Goal: Information Seeking & Learning: Learn about a topic

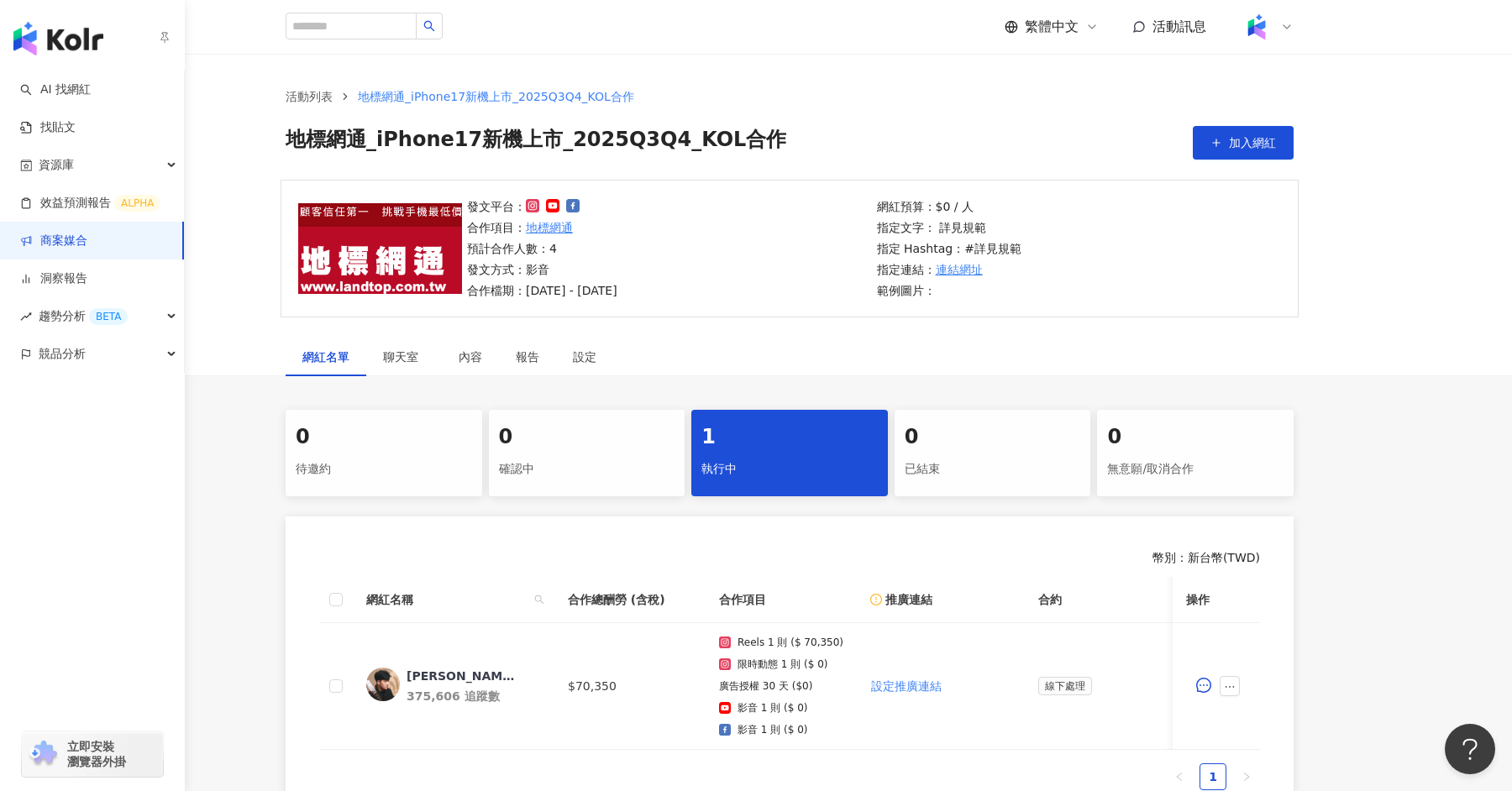
click at [84, 249] on link "商案媒合" at bounding box center [53, 240] width 67 height 16
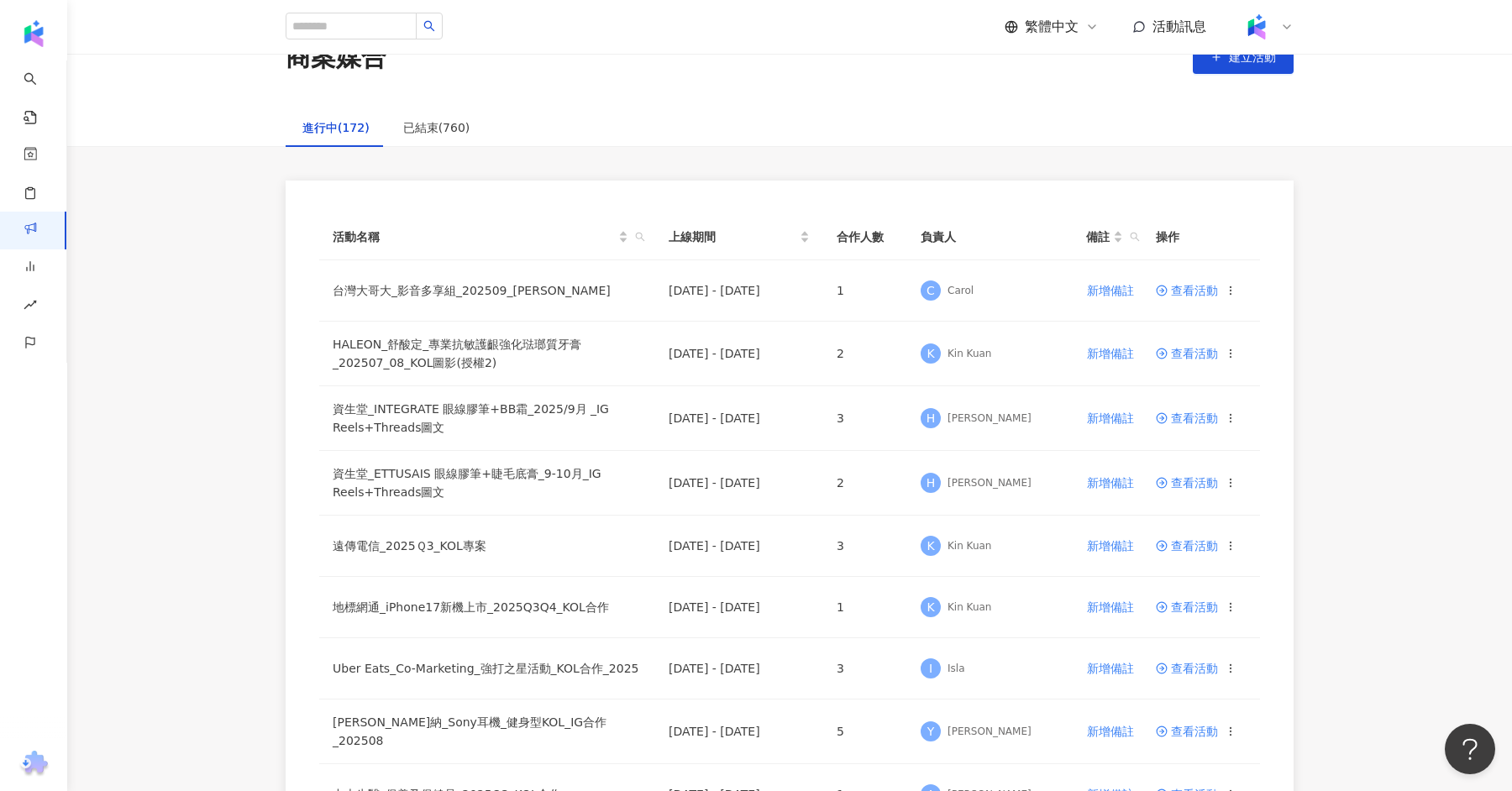
scroll to position [61, 0]
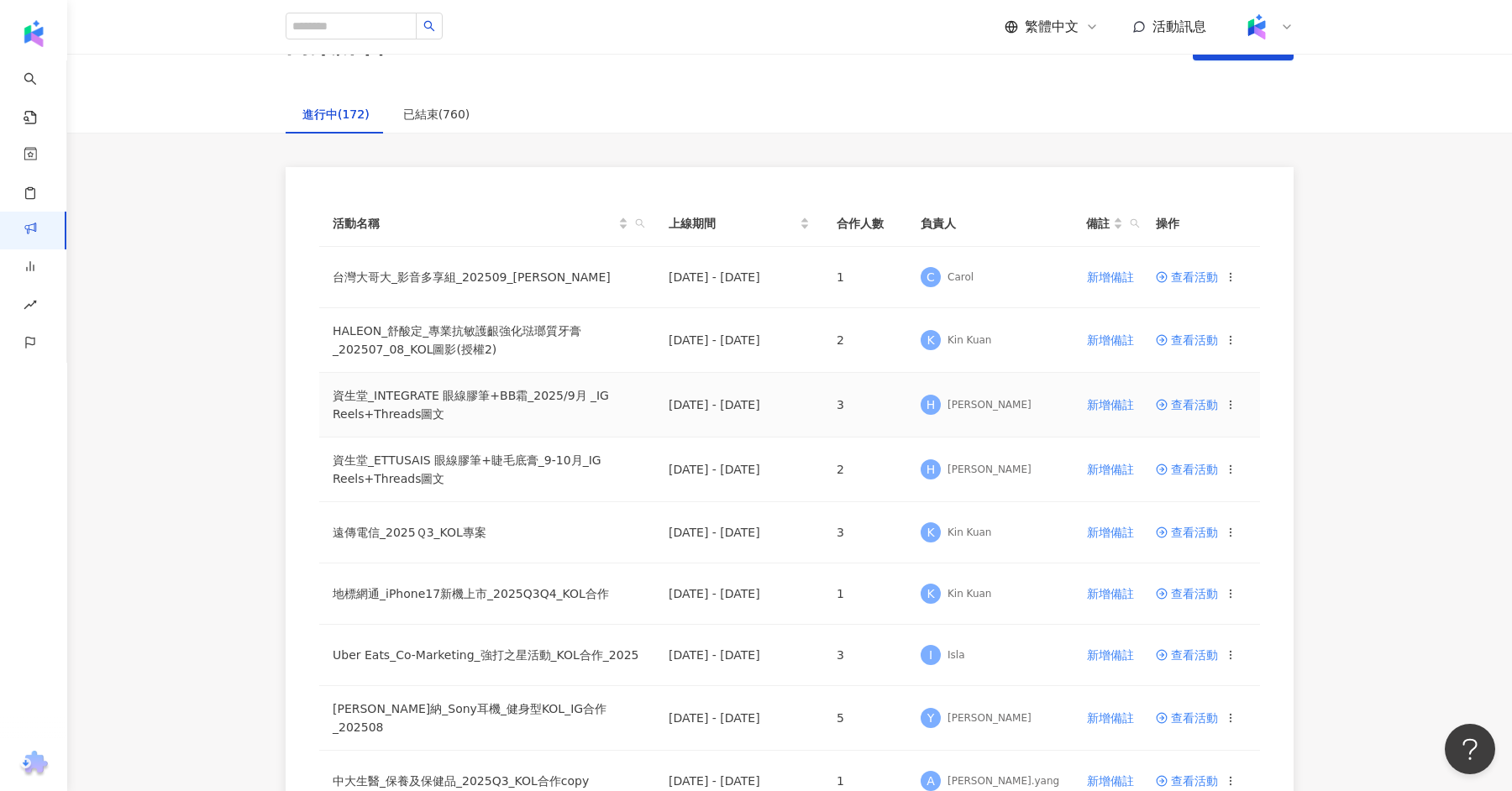
click at [1192, 399] on span "查看活動" at bounding box center [1187, 404] width 62 height 12
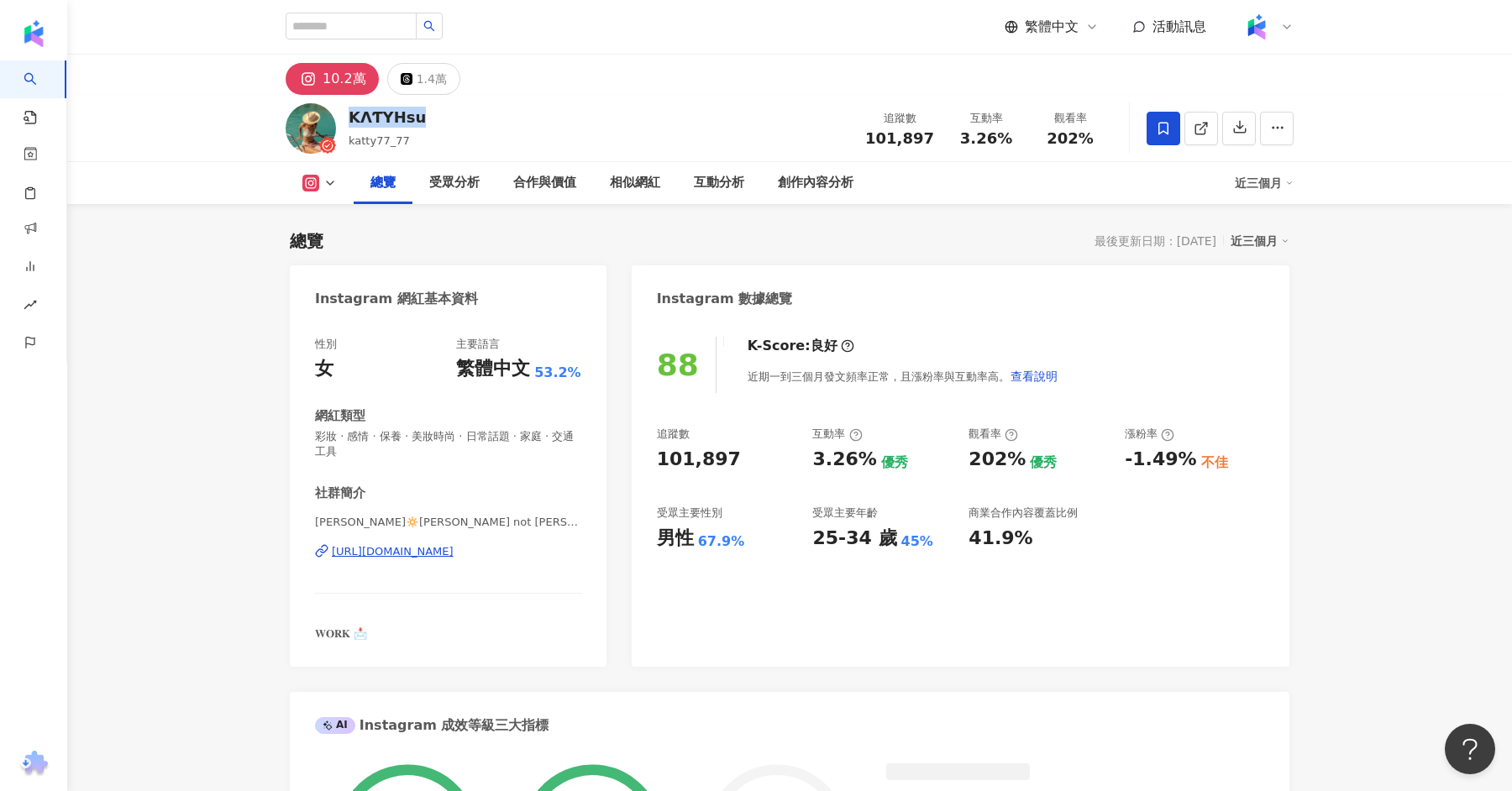
drag, startPoint x: 434, startPoint y: 121, endPoint x: 347, endPoint y: 120, distance: 87.0
click at [347, 120] on div "KΛƬYHsu katty77_77 追蹤數 101,897 互動率 3.26% 觀看率 202%" at bounding box center [788, 128] width 1075 height 67
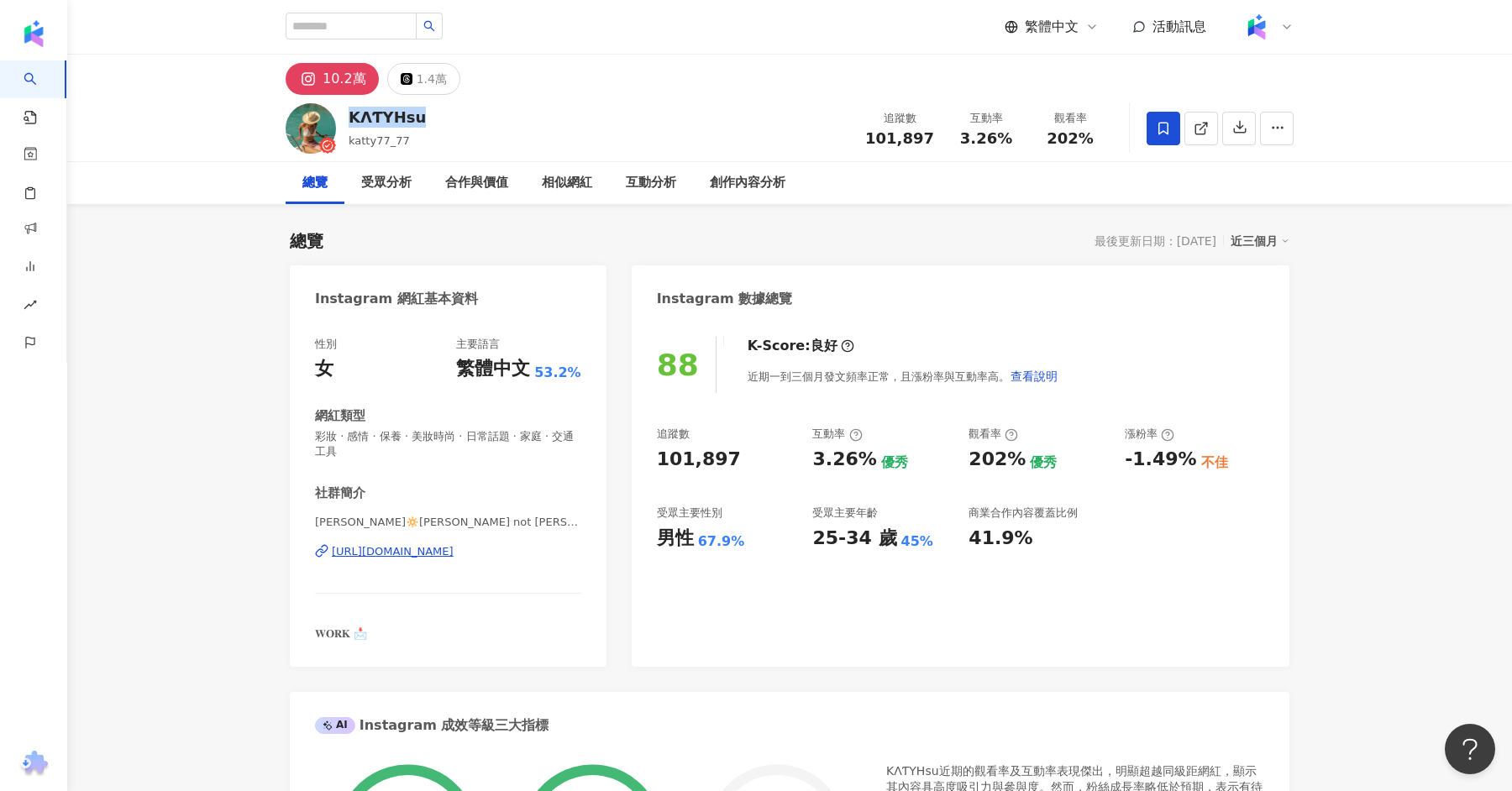
copy div "KΛƬYHsu"
click at [832, 69] on div "10.2萬 1.4萬" at bounding box center [788, 74] width 1075 height 41
drag, startPoint x: 430, startPoint y: 124, endPoint x: 350, endPoint y: 124, distance: 80.0
click at [350, 124] on div "KΛƬYHsu katty77_77 追蹤數 101,897 互動率 3.26% 觀看率 202%" at bounding box center [788, 128] width 1075 height 67
copy div "KΛƬYHsu"
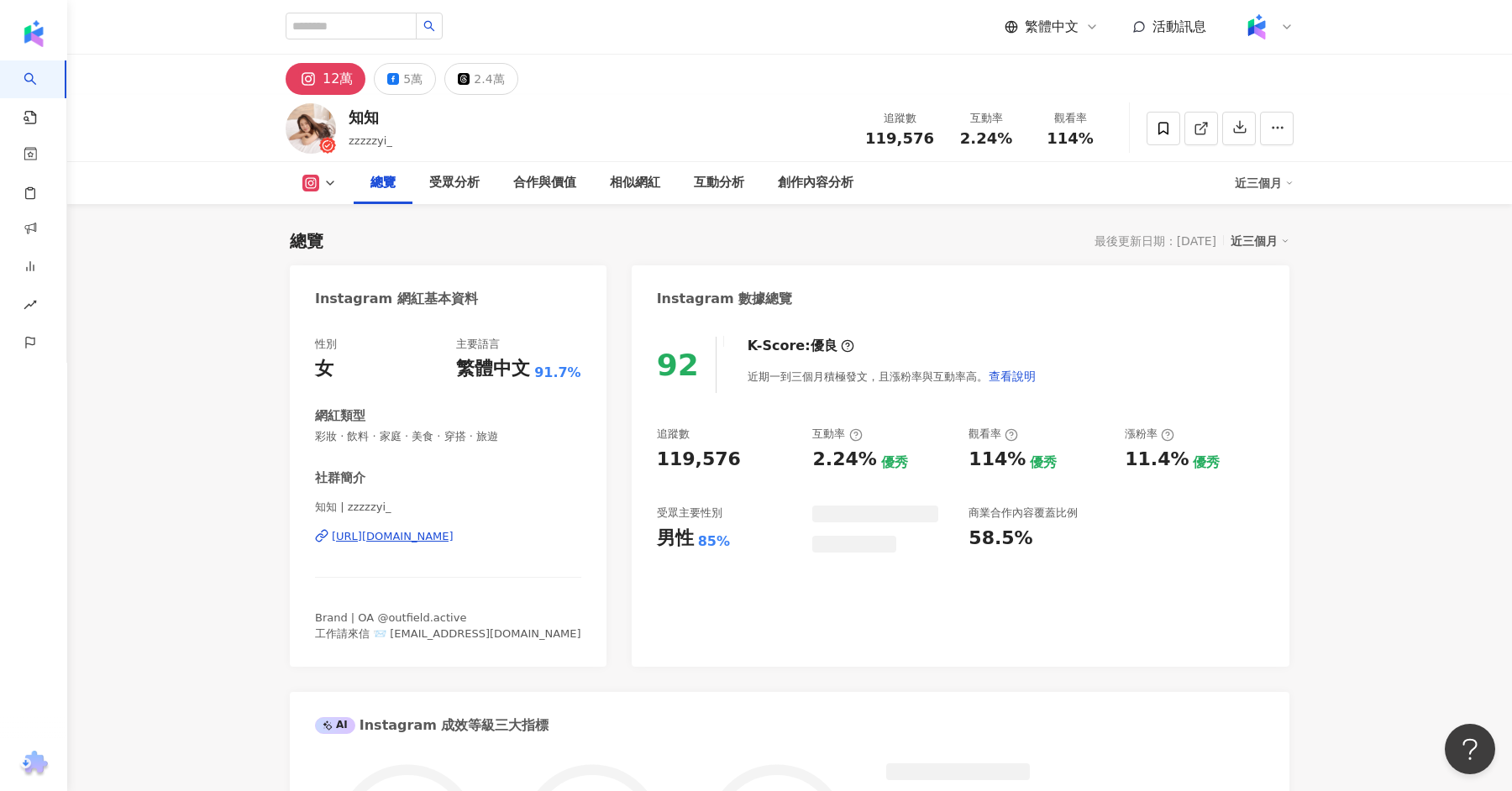
scroll to position [103, 0]
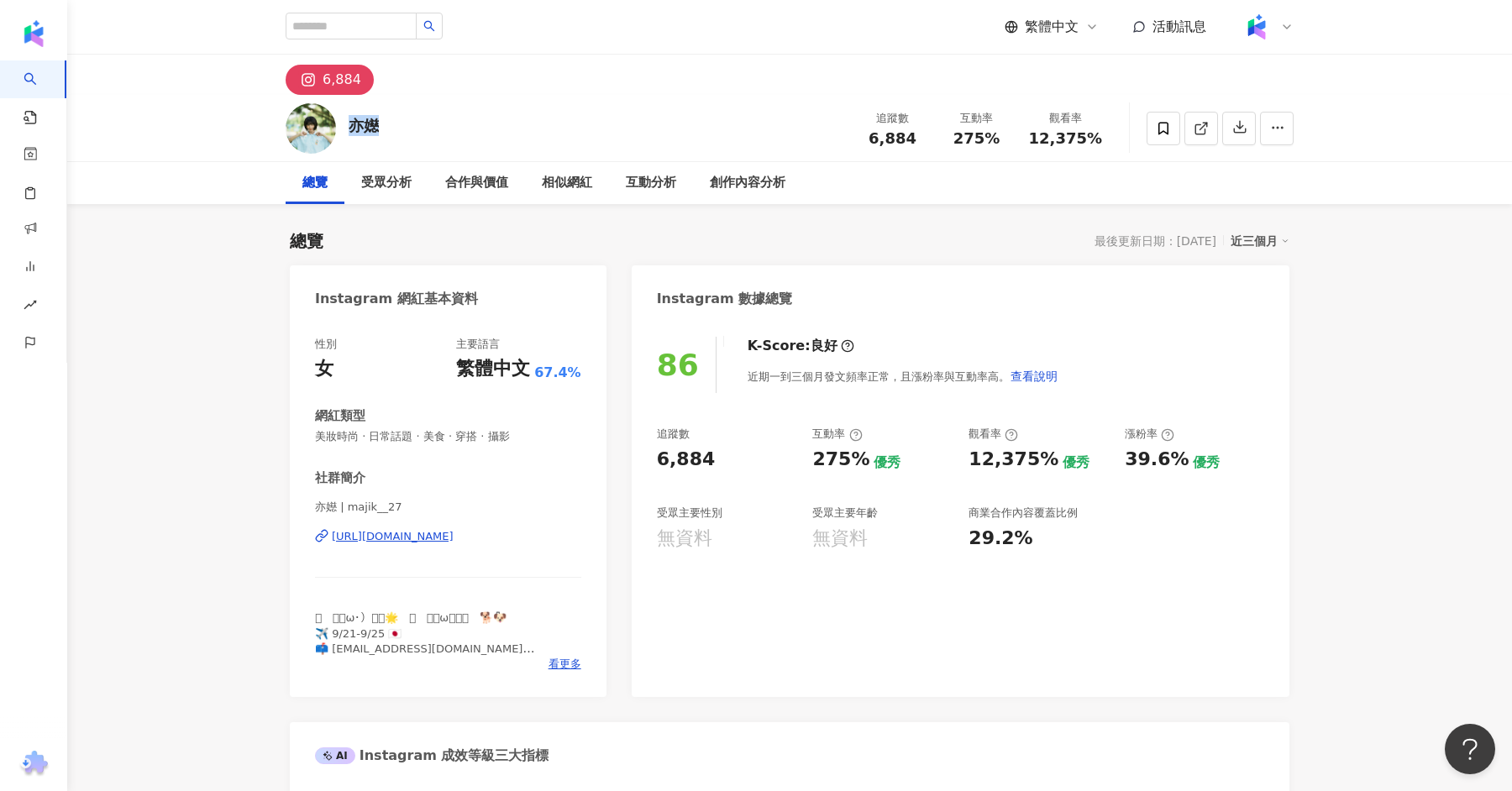
drag, startPoint x: 389, startPoint y: 124, endPoint x: 354, endPoint y: 124, distance: 35.0
click at [354, 124] on div "亦嬨 追蹤數 6,884 互動率 275% 觀看率 12,375%" at bounding box center [788, 128] width 1075 height 67
copy div "亦嬨"
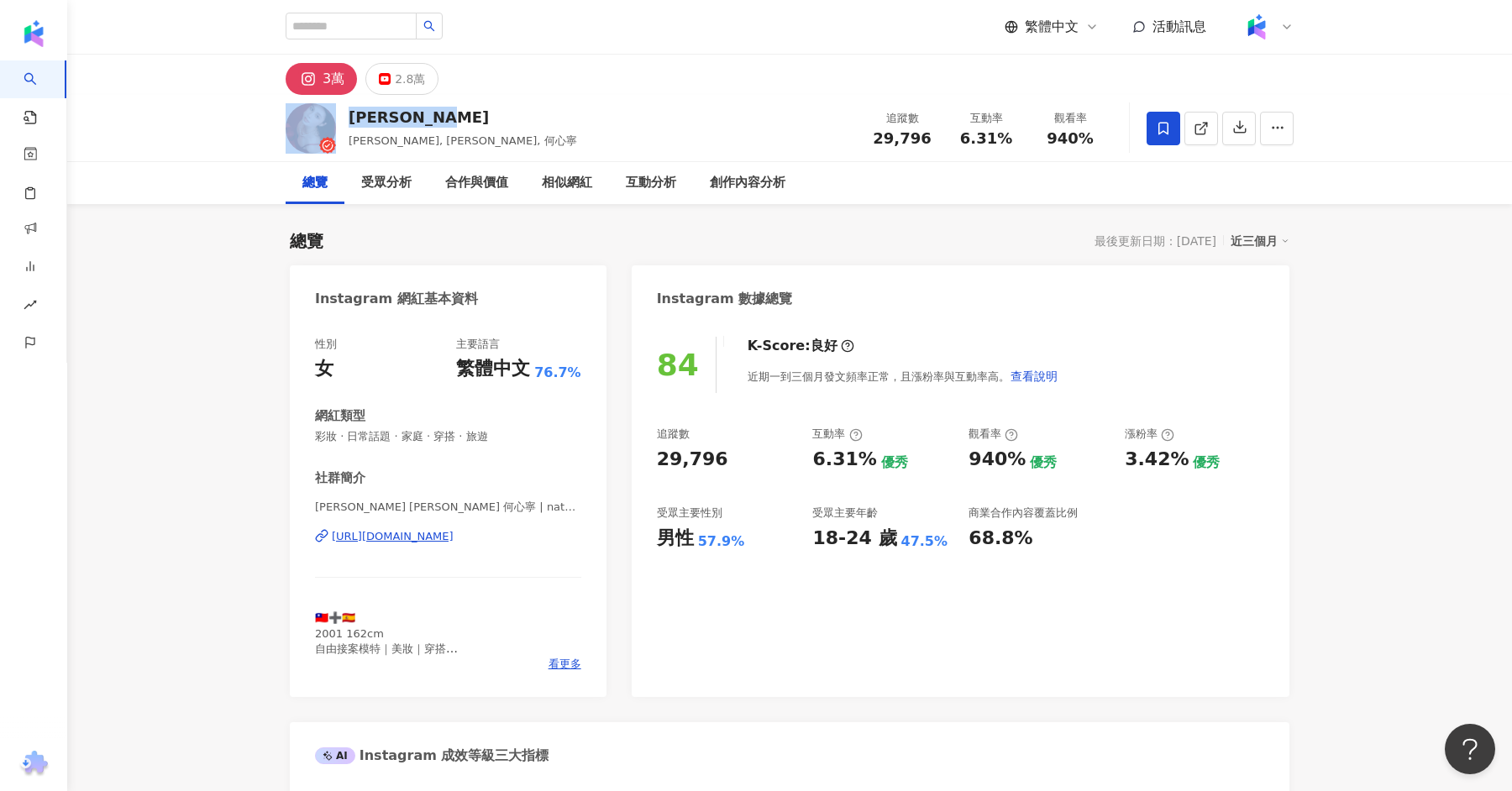
drag, startPoint x: 438, startPoint y: 122, endPoint x: 341, endPoint y: 121, distance: 97.0
click at [340, 121] on div "Natasha Ho NatashaHo, natashatup, 何心寧 追蹤數 29,796 互動率 6.31% 觀看率 940%" at bounding box center [788, 128] width 1075 height 67
copy div "Natasha Ho"
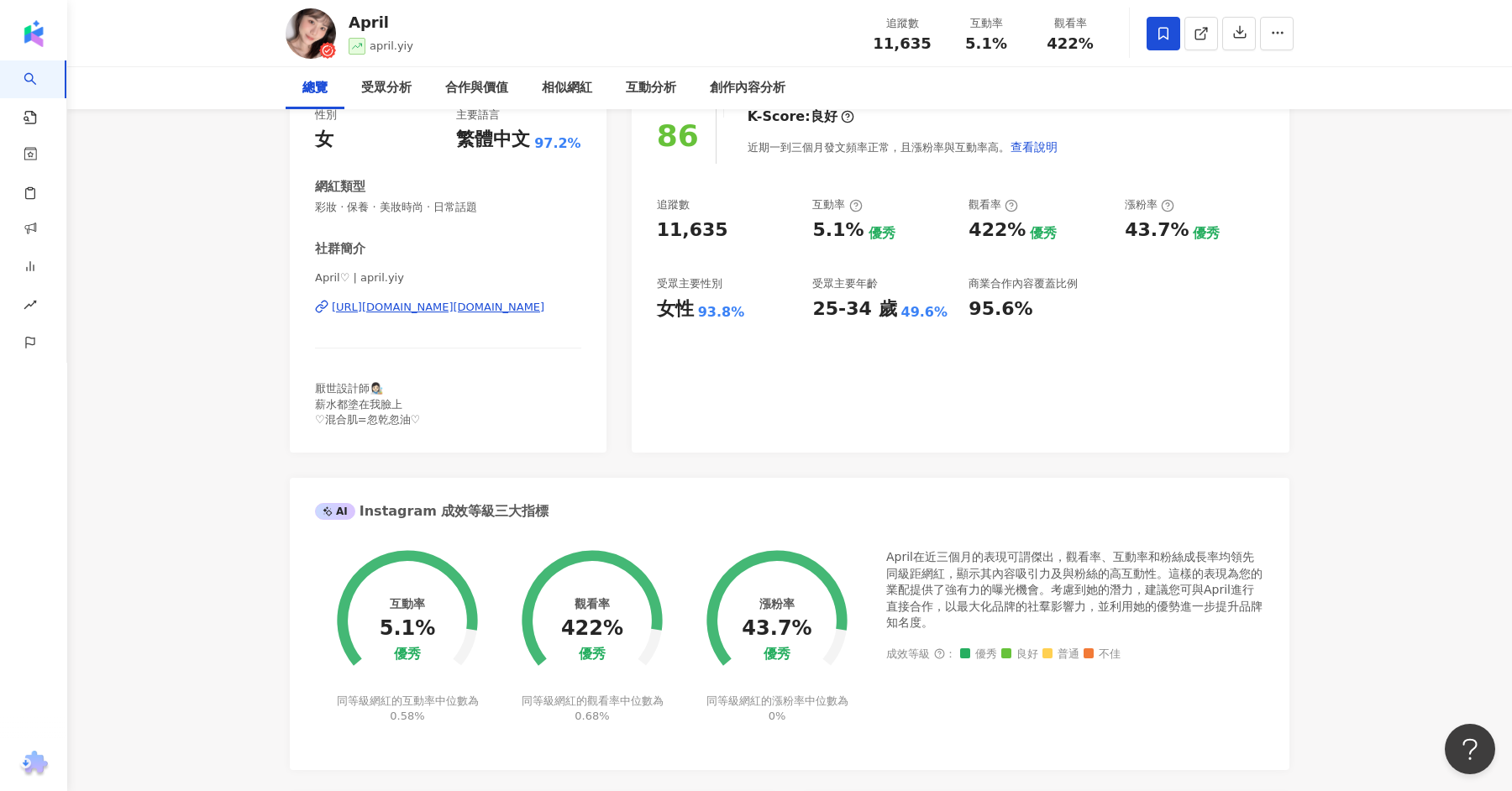
scroll to position [164, 0]
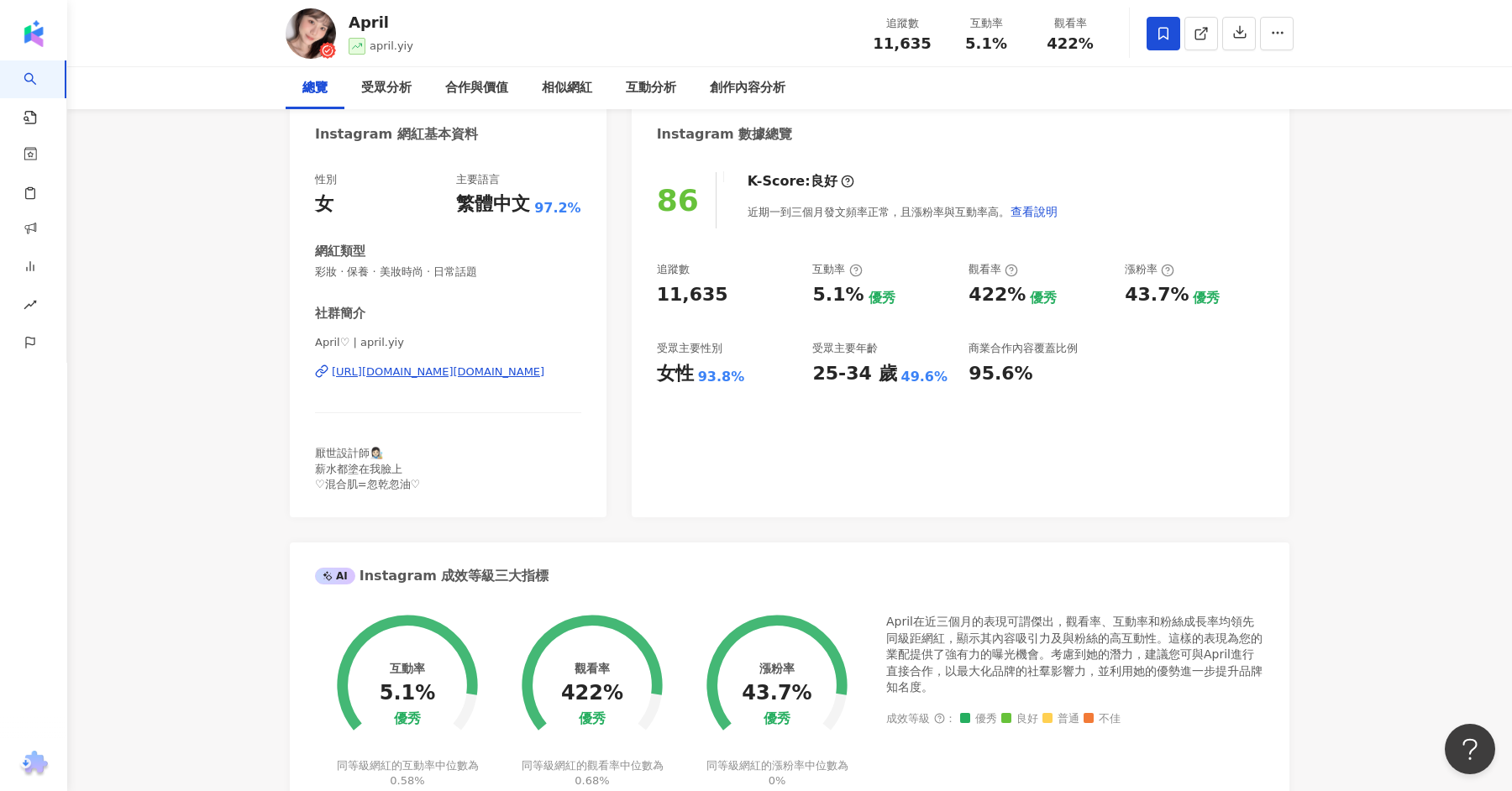
click at [380, 376] on div "https://www.instagram.com/april.yiy/" at bounding box center [438, 372] width 213 height 15
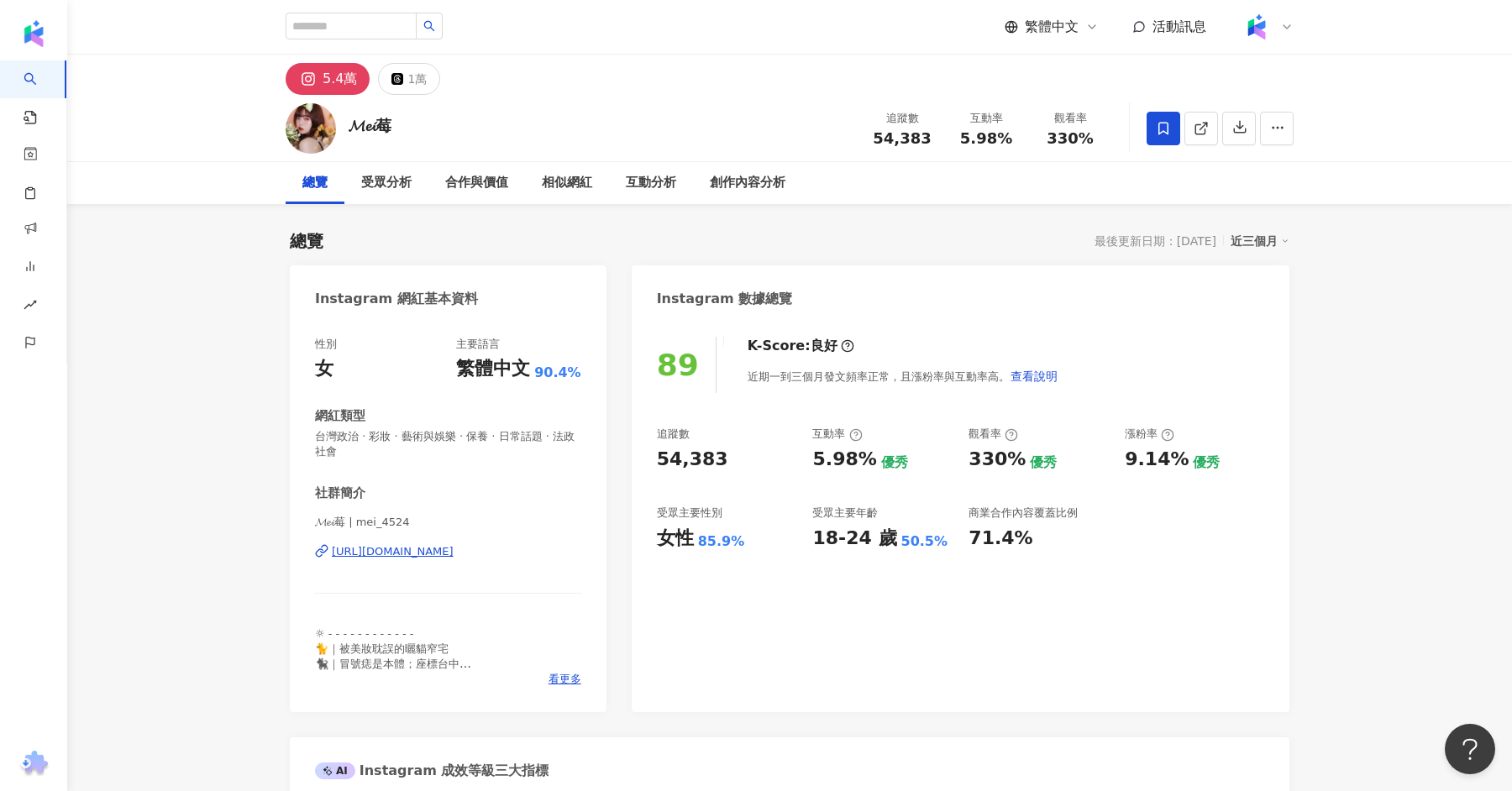
click at [390, 132] on div "𝓜𝓮𝓲莓" at bounding box center [370, 126] width 43 height 21
drag, startPoint x: 398, startPoint y: 130, endPoint x: 362, endPoint y: 130, distance: 36.0
click at [362, 130] on div "𝓜𝓮𝓲莓 追蹤數 54,383 互動率 5.98% 觀看率 330%" at bounding box center [788, 128] width 1075 height 67
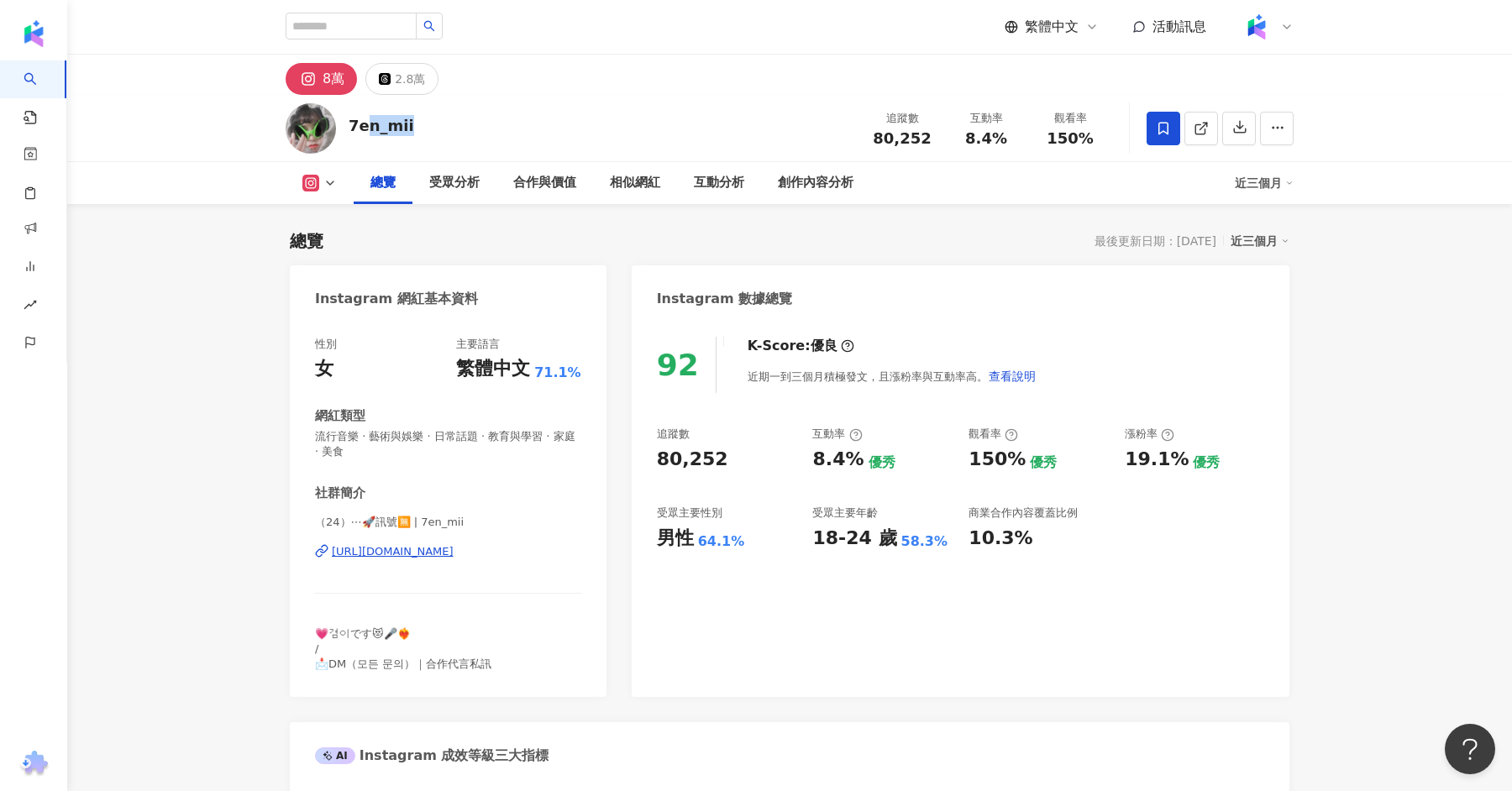
drag, startPoint x: 421, startPoint y: 126, endPoint x: 347, endPoint y: 124, distance: 74.0
click at [347, 124] on div "7en_mii 追蹤數 80,252 互動率 8.4% 觀看率 150%" at bounding box center [788, 128] width 1075 height 67
copy div "7en_mii"
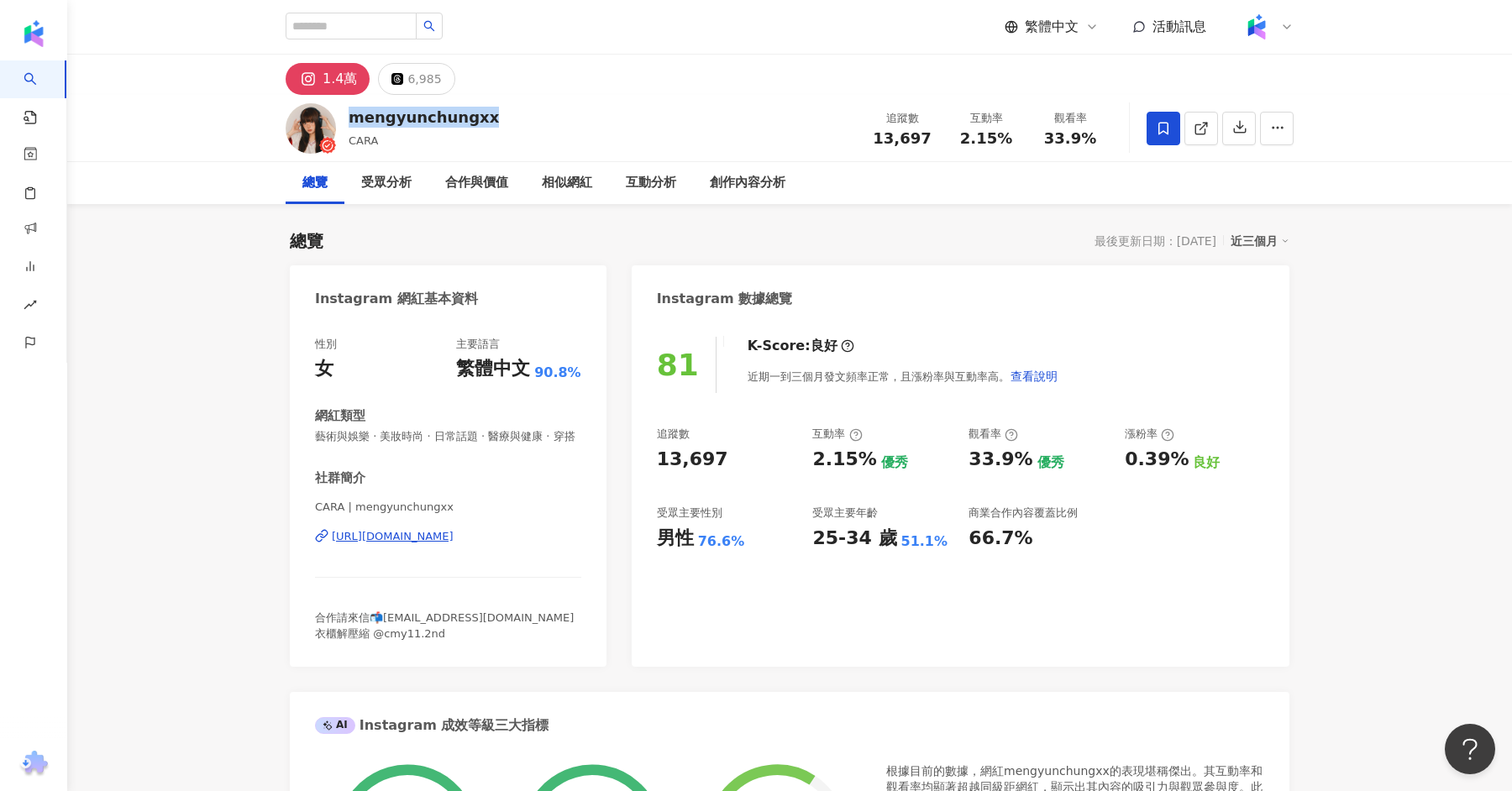
drag, startPoint x: 485, startPoint y: 126, endPoint x: 354, endPoint y: 117, distance: 131.3
click at [354, 117] on div "mengyunchungxx CARA 追蹤數 13,697 互動率 2.15% 觀看率 33.9%" at bounding box center [788, 128] width 1075 height 67
